Goal: Find specific page/section: Find specific page/section

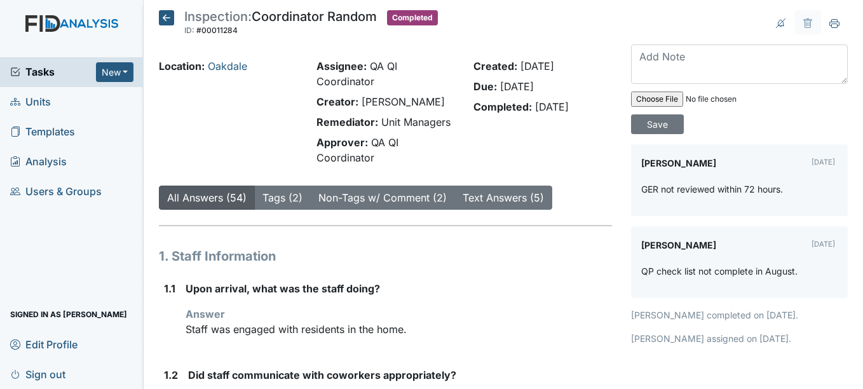
scroll to position [5080, 0]
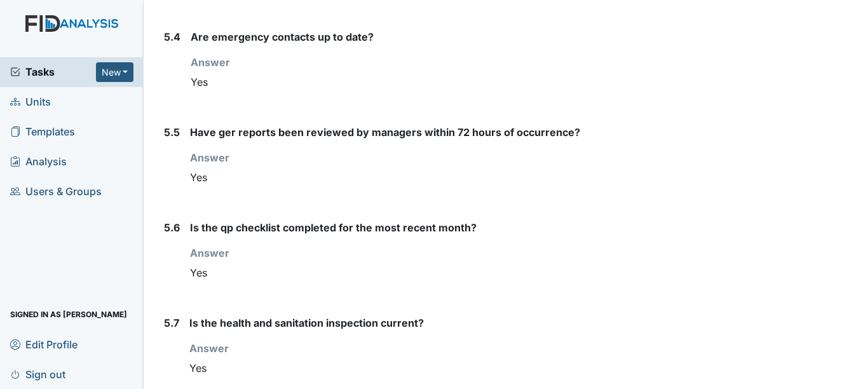
click at [69, 98] on link "Units" at bounding box center [72, 102] width 144 height 30
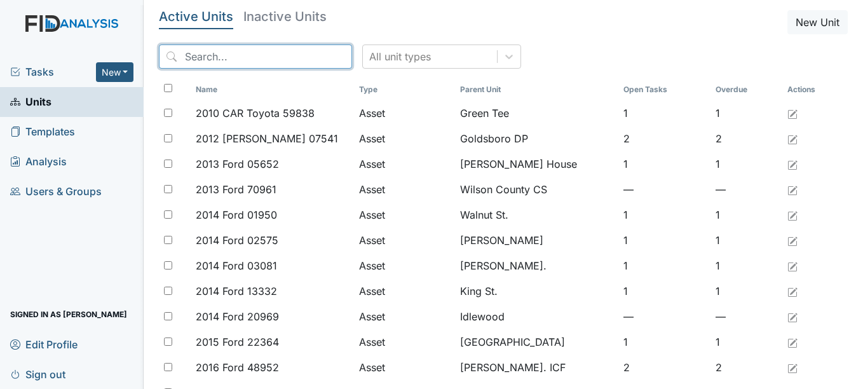
click at [238, 52] on input "search" at bounding box center [255, 56] width 193 height 24
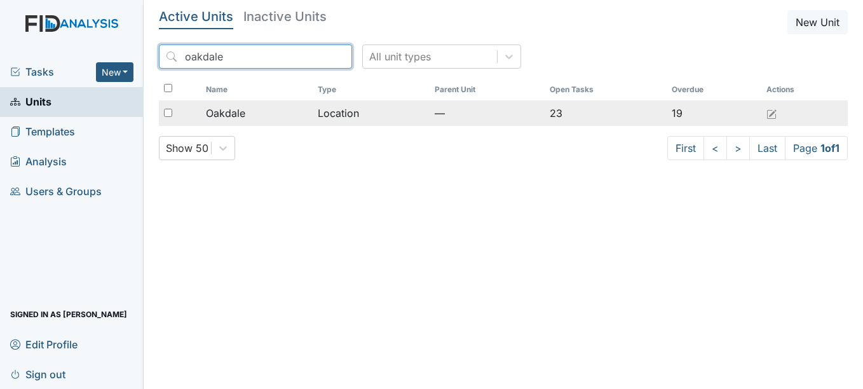
type input "oakdale"
click at [243, 111] on span "Oakdale" at bounding box center [225, 112] width 39 height 15
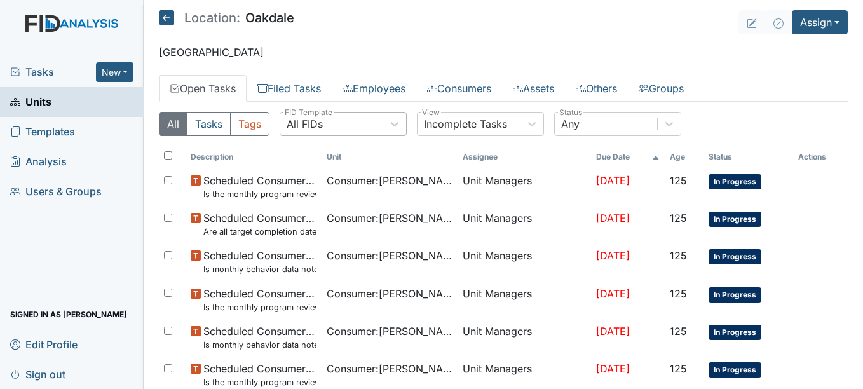
click at [364, 117] on div "All FIDs" at bounding box center [331, 123] width 102 height 23
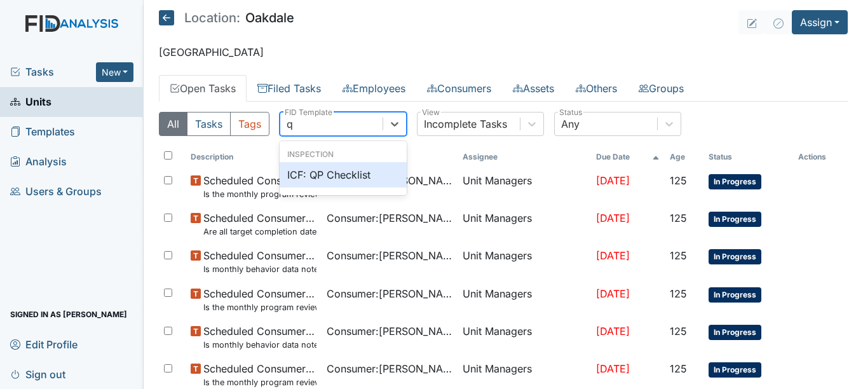
type input "qp"
click at [370, 175] on div "ICF: QP Checklist" at bounding box center [343, 174] width 127 height 25
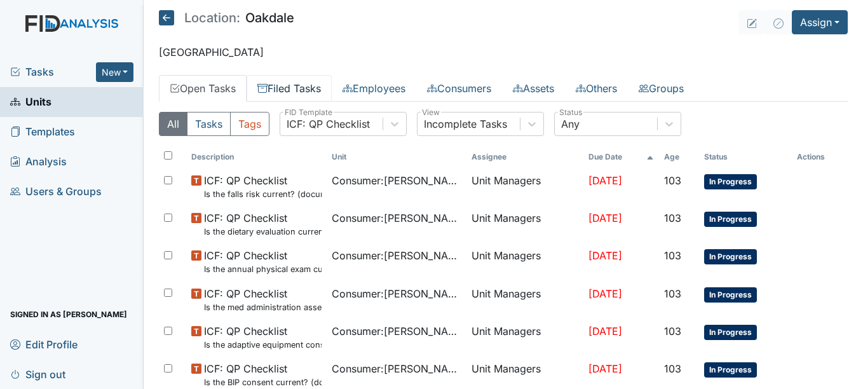
click at [327, 92] on link "Filed Tasks" at bounding box center [288, 88] width 85 height 27
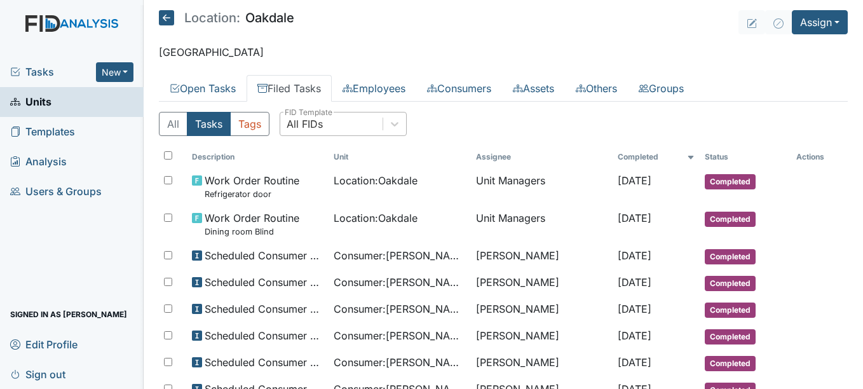
click at [331, 130] on div "All FIDs" at bounding box center [331, 123] width 102 height 23
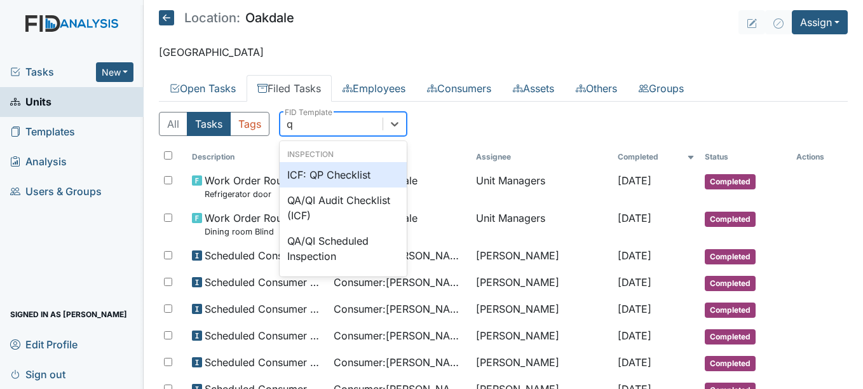
type input "qp"
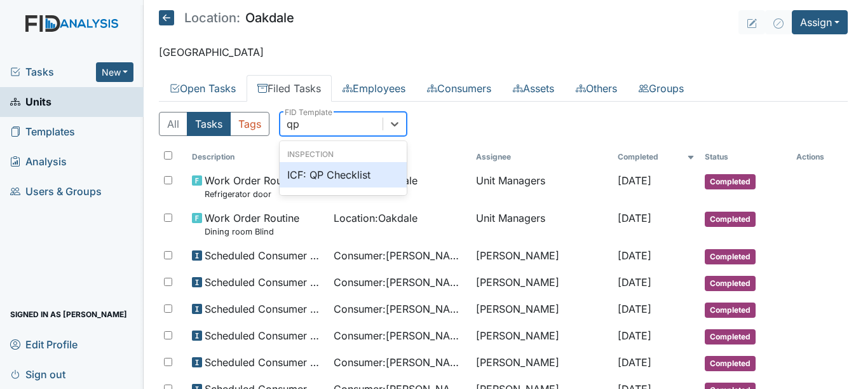
click at [342, 166] on div "ICF: QP Checklist" at bounding box center [343, 174] width 127 height 25
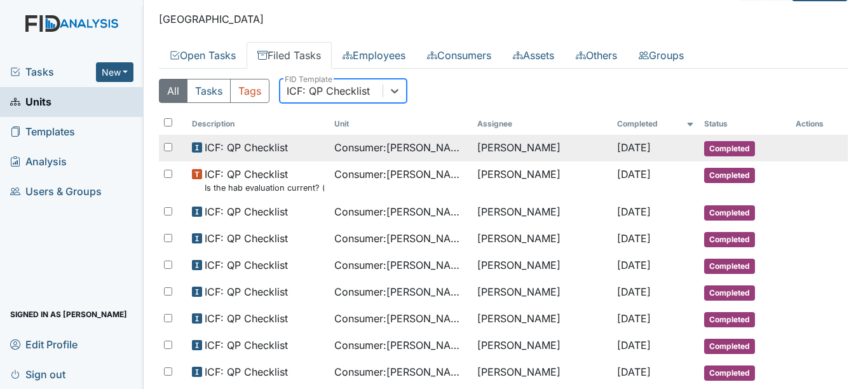
scroll to position [64, 0]
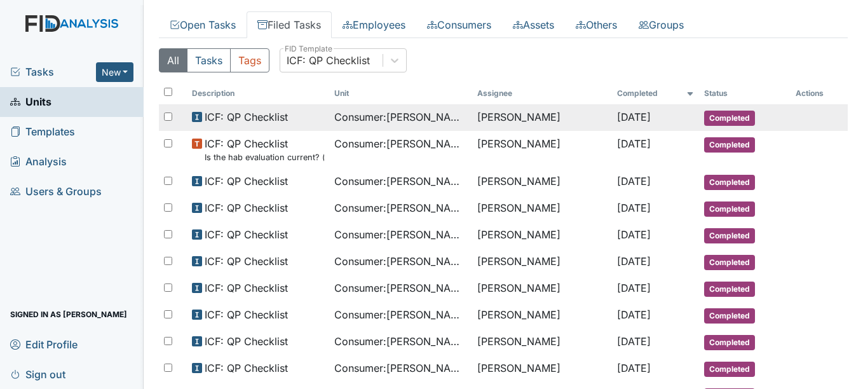
click at [434, 120] on span "Consumer : Mitchell, Jeffrey" at bounding box center [400, 116] width 133 height 15
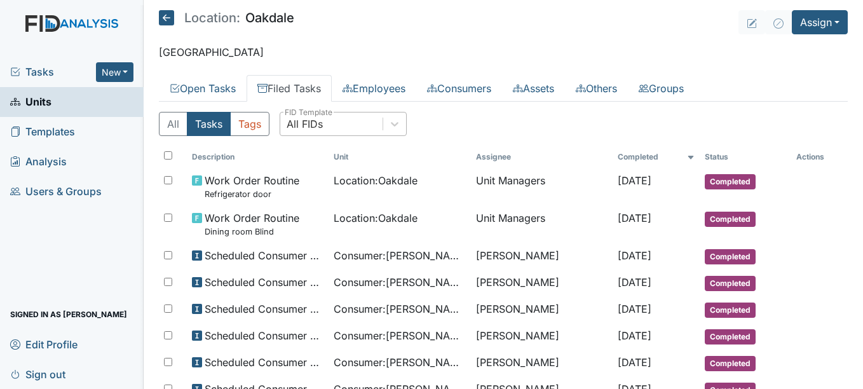
click at [350, 119] on div "All FIDs" at bounding box center [331, 123] width 102 height 23
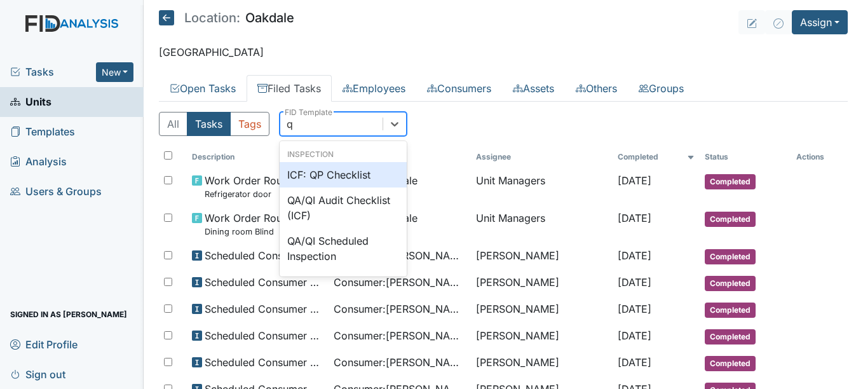
type input "qp"
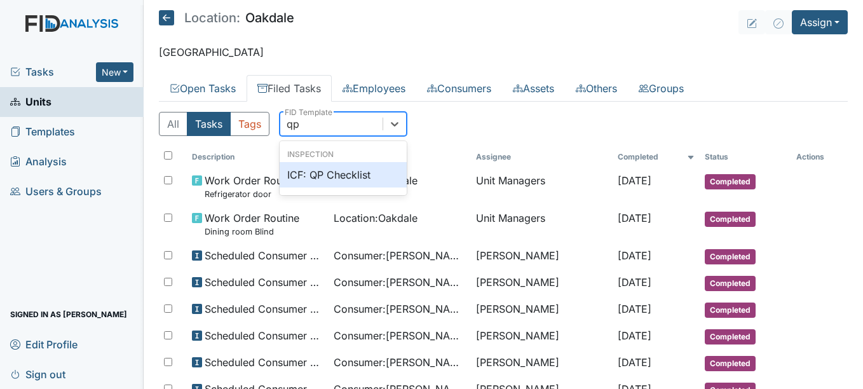
click at [366, 181] on div "ICF: QP Checklist" at bounding box center [343, 174] width 127 height 25
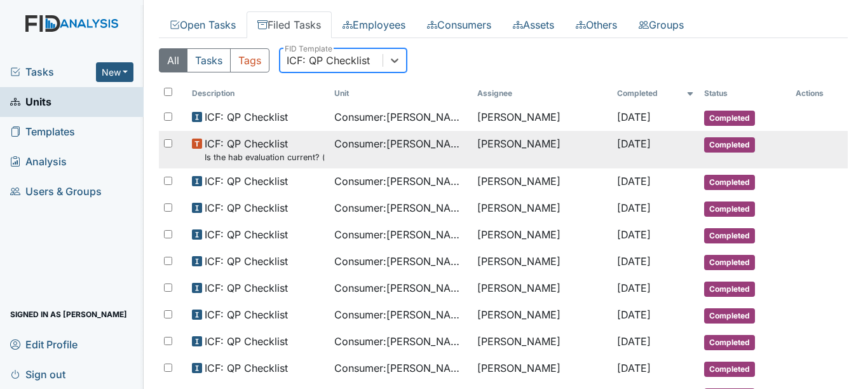
scroll to position [127, 0]
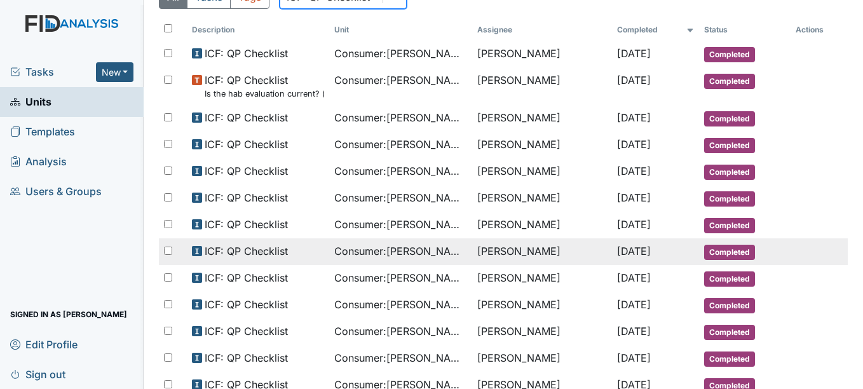
click at [415, 246] on span "Consumer : Robertson, Antonio" at bounding box center [400, 250] width 133 height 15
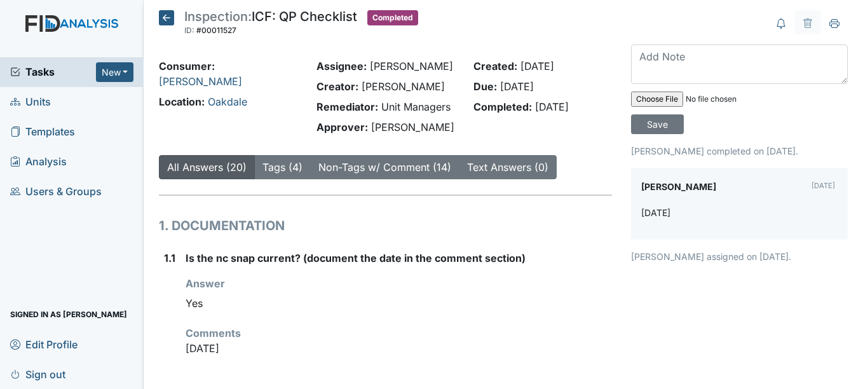
click at [171, 22] on icon at bounding box center [166, 17] width 15 height 15
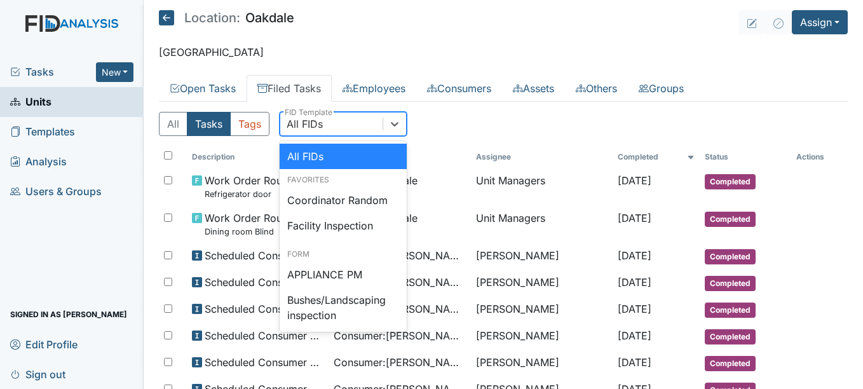
click at [323, 130] on div "All FIDs" at bounding box center [305, 123] width 36 height 15
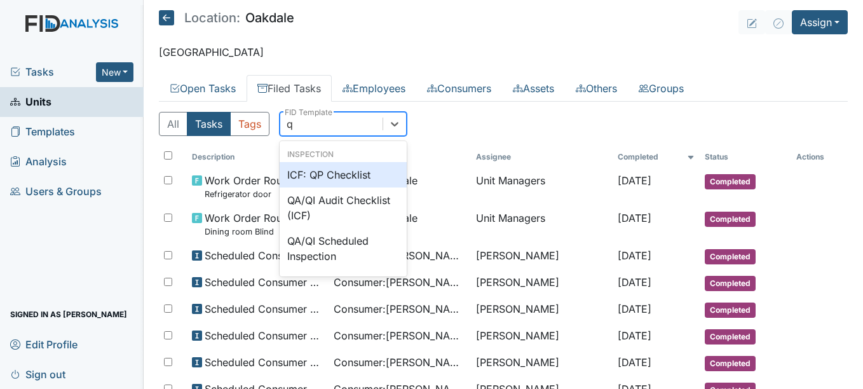
type input "qp"
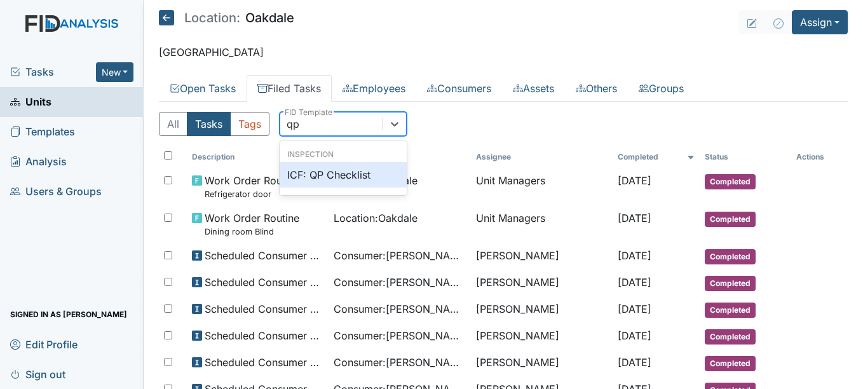
click at [327, 173] on div "ICF: QP Checklist" at bounding box center [343, 174] width 127 height 25
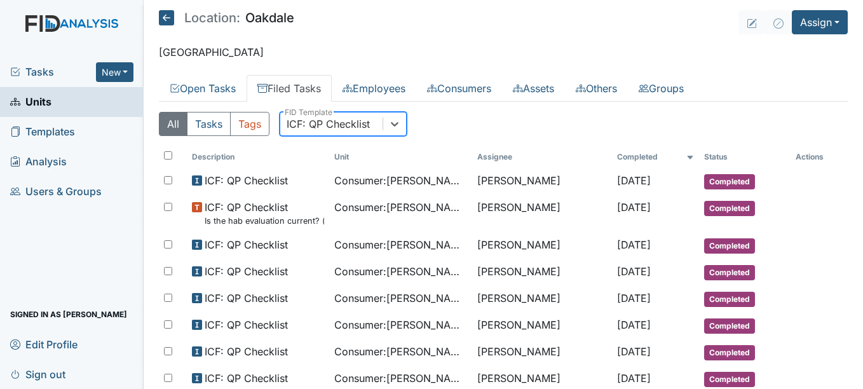
click at [356, 128] on div "ICF: QP Checklist" at bounding box center [328, 123] width 83 height 15
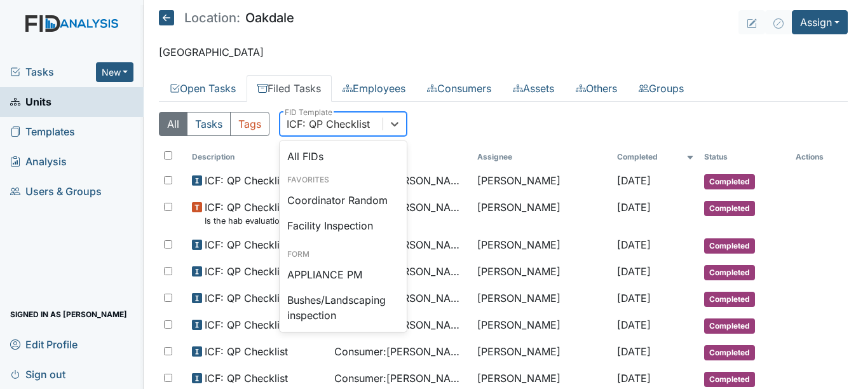
scroll to position [882, 0]
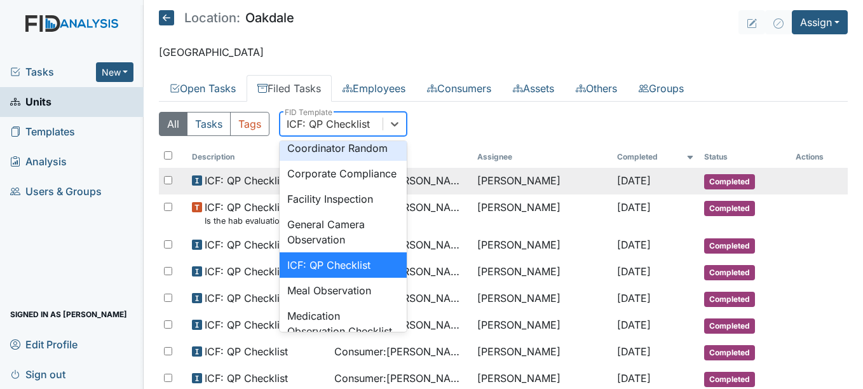
click at [339, 161] on div "Coordinator Random" at bounding box center [343, 147] width 127 height 25
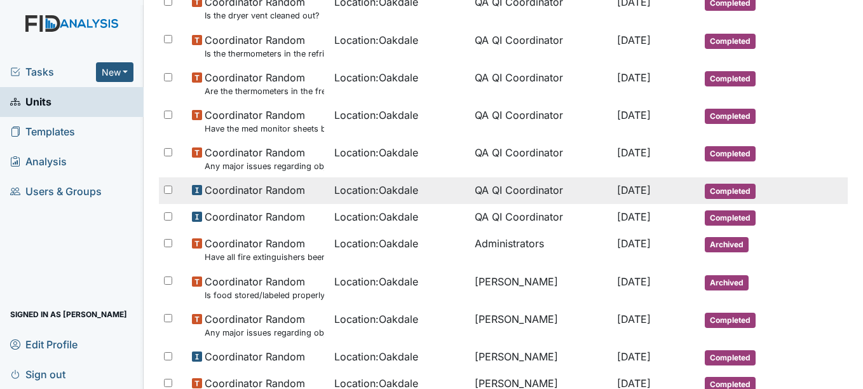
scroll to position [254, 0]
click at [372, 186] on span "Location : Oakdale" at bounding box center [376, 189] width 84 height 15
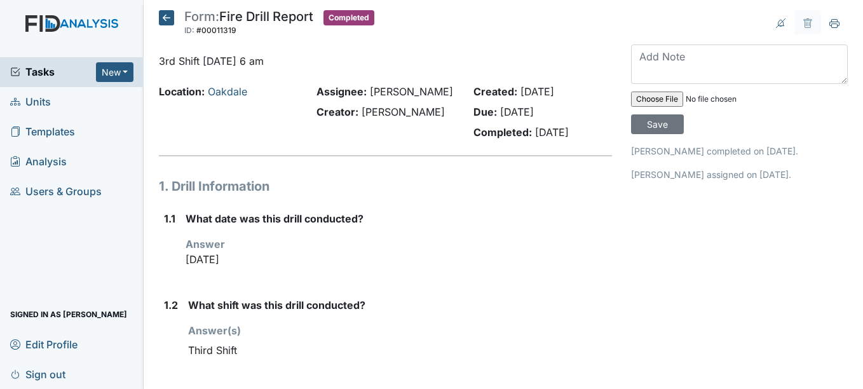
click at [167, 20] on icon at bounding box center [166, 17] width 15 height 15
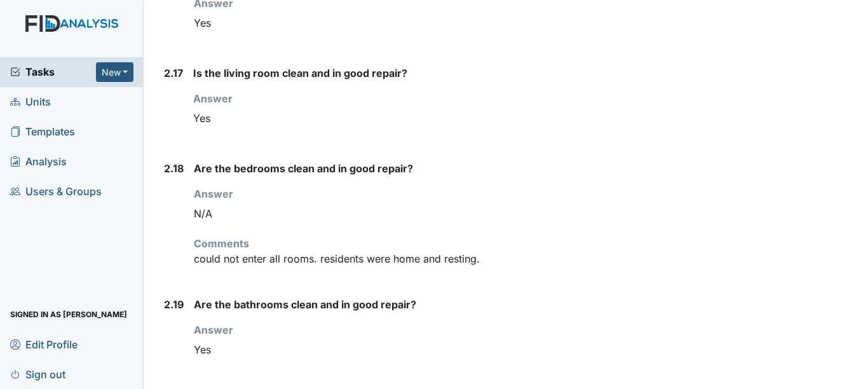
scroll to position [2922, 0]
